Goal: Find specific page/section: Find specific page/section

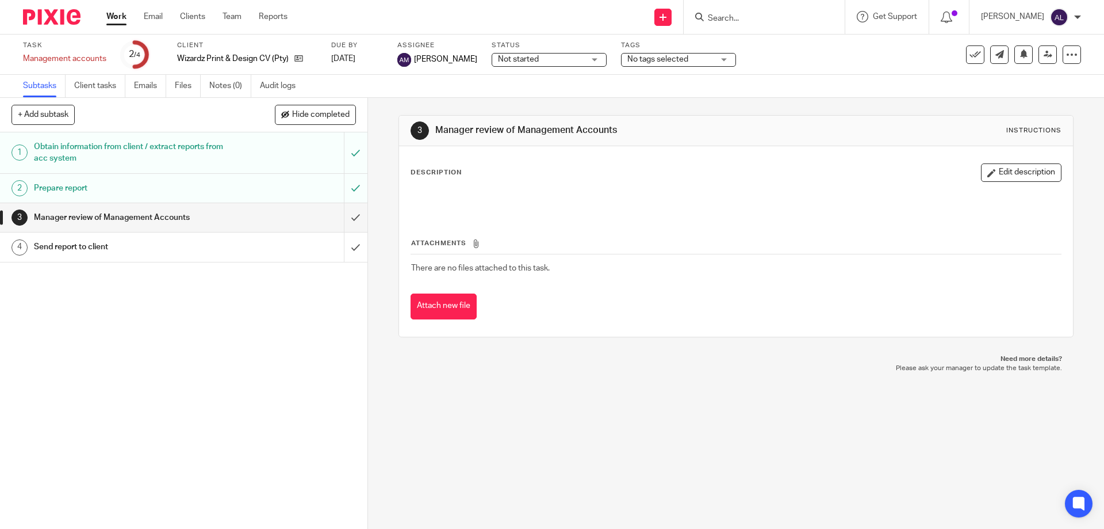
click at [740, 22] on input "Search" at bounding box center [759, 19] width 104 height 10
type input "ajm"
click at [750, 35] on div "AJM Financial Services Inc Alcid Martin < alcidjohnmartin@gmail.com >" at bounding box center [801, 49] width 213 height 45
click at [750, 37] on link at bounding box center [802, 49] width 194 height 26
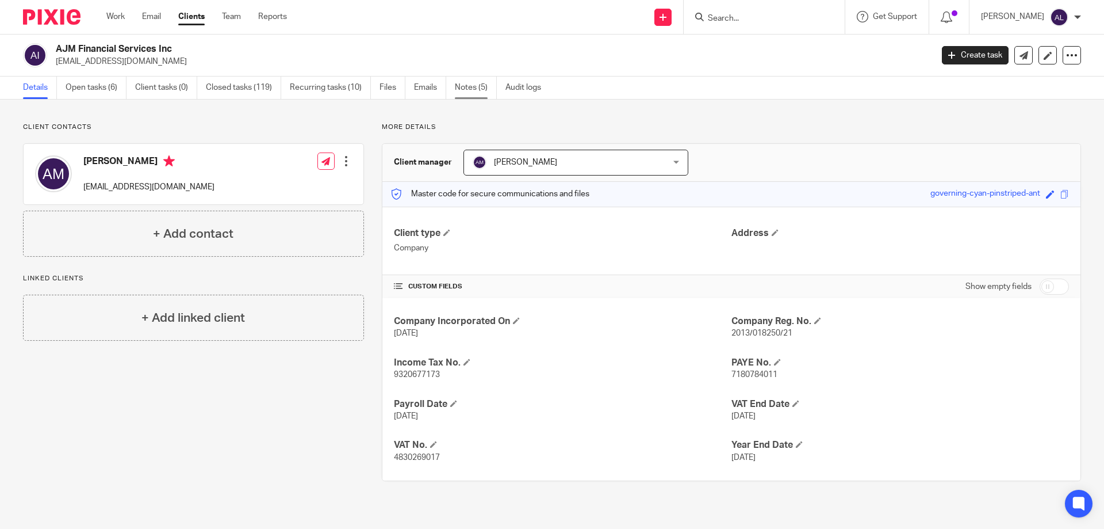
click at [469, 88] on link "Notes (5)" at bounding box center [476, 88] width 42 height 22
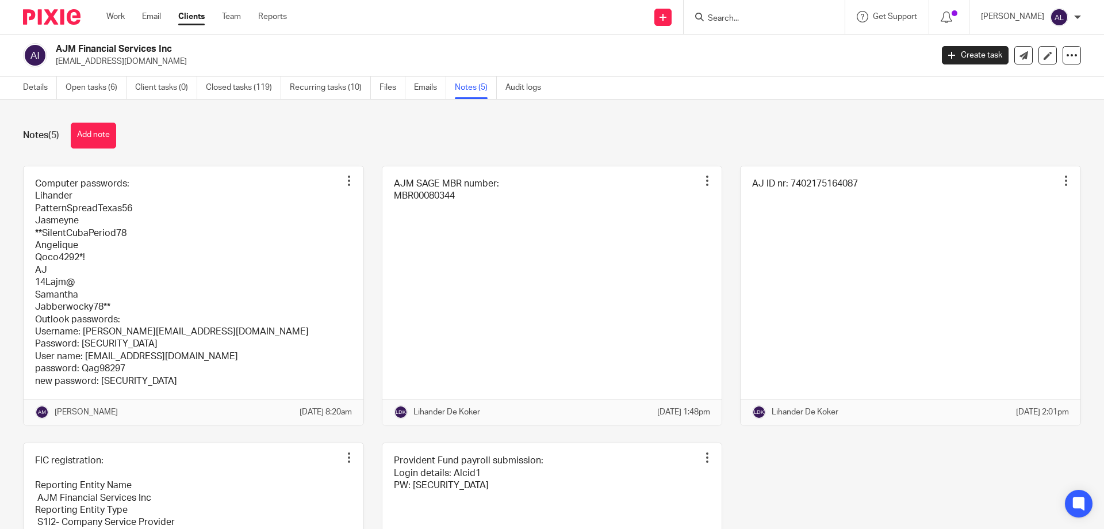
click at [720, 125] on div "Notes (5) Add note" at bounding box center [552, 136] width 1058 height 26
click at [537, 129] on div "Notes (5) Add note" at bounding box center [552, 136] width 1058 height 26
click at [522, 156] on div "Notes (5) Add note Computer passwords: Lihander PatternSpreadTexas56 [PERSON_NA…" at bounding box center [552, 314] width 1104 height 429
click at [905, 133] on div "Notes (5) Add note" at bounding box center [552, 136] width 1058 height 26
click at [496, 126] on div "Notes (5) Add note" at bounding box center [552, 136] width 1058 height 26
